Goal: Navigation & Orientation: Find specific page/section

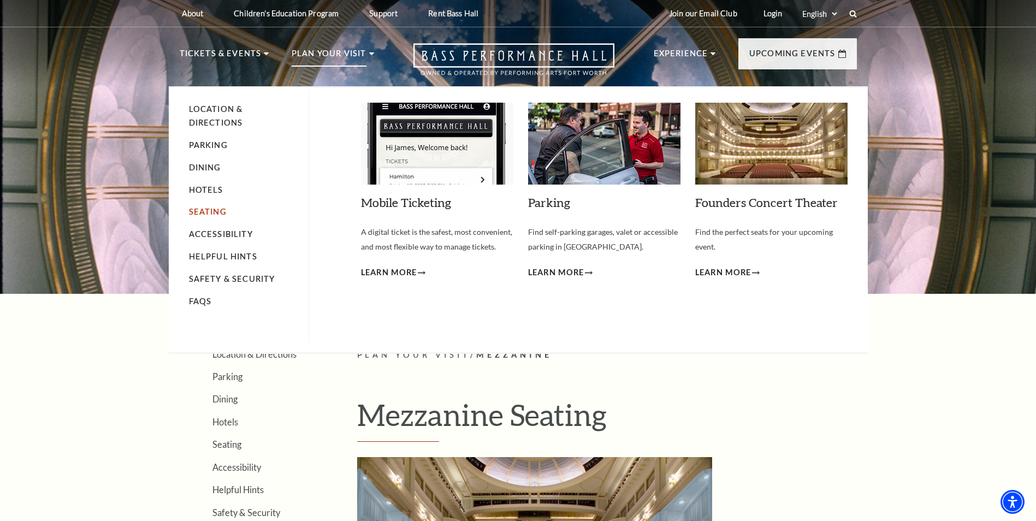
click at [210, 211] on link "Seating" at bounding box center [208, 211] width 38 height 9
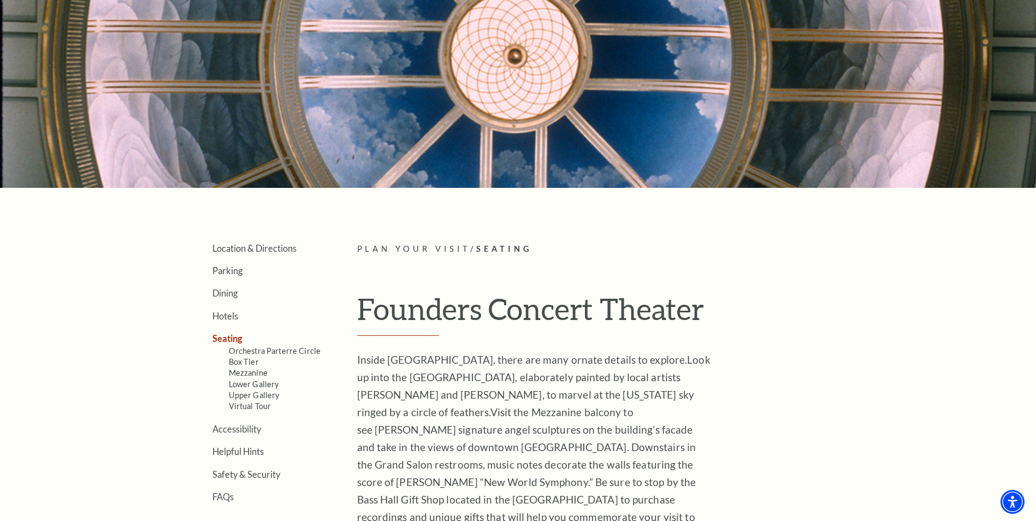
scroll to position [219, 0]
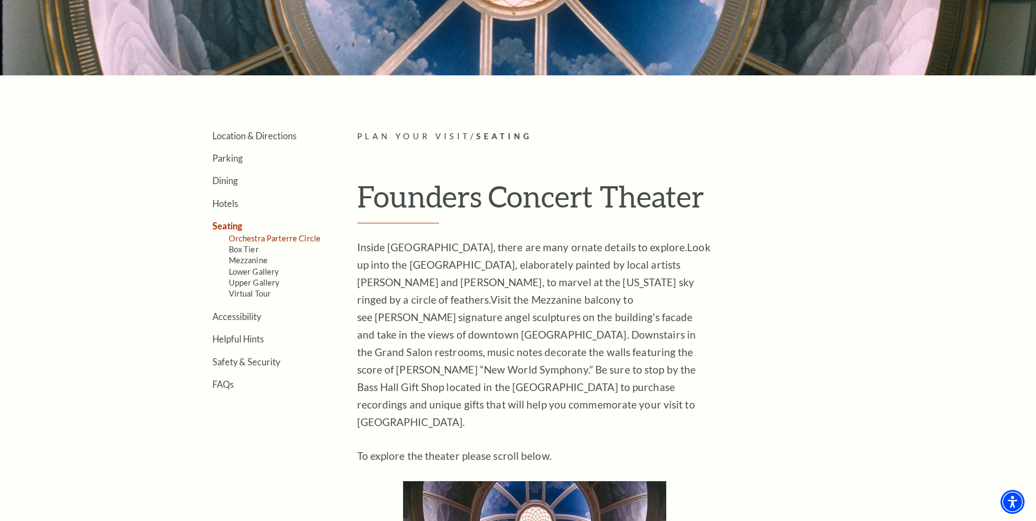
click at [274, 238] on link "Orchestra Parterre Circle" at bounding box center [275, 238] width 92 height 9
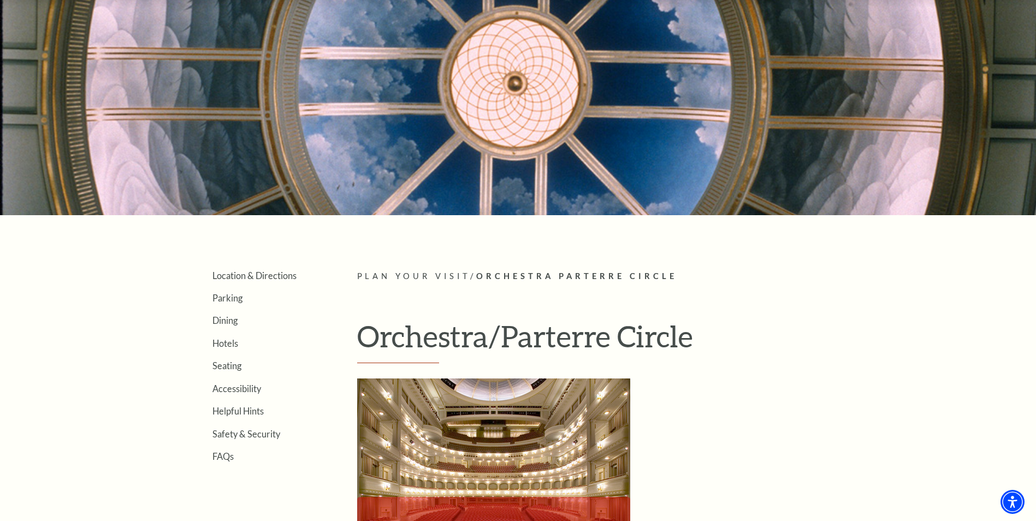
scroll to position [328, 0]
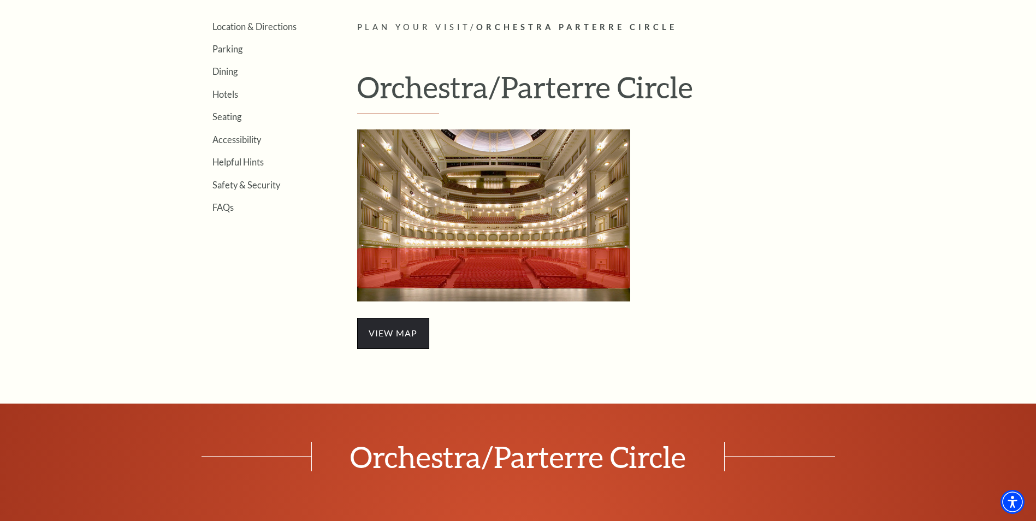
click at [392, 331] on span "view map" at bounding box center [393, 333] width 72 height 31
